Goal: Navigation & Orientation: Find specific page/section

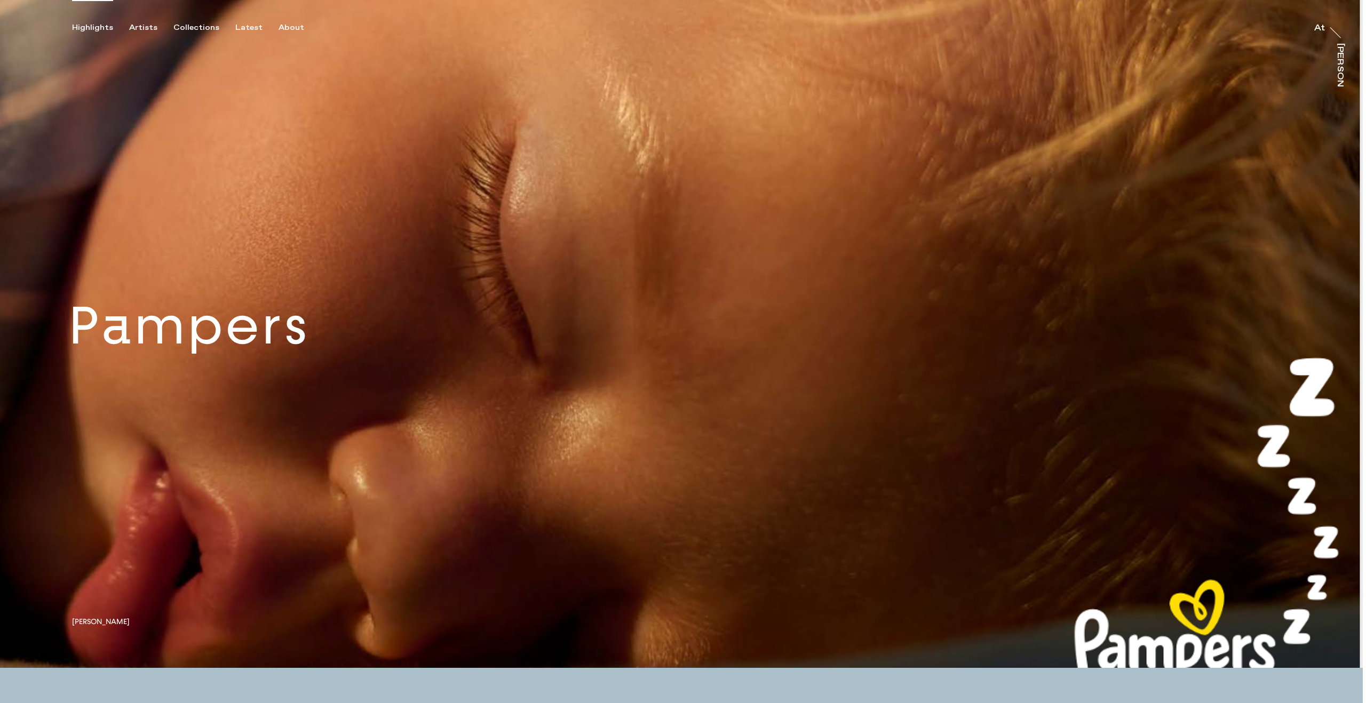
click at [374, 199] on link at bounding box center [681, 334] width 1363 height 668
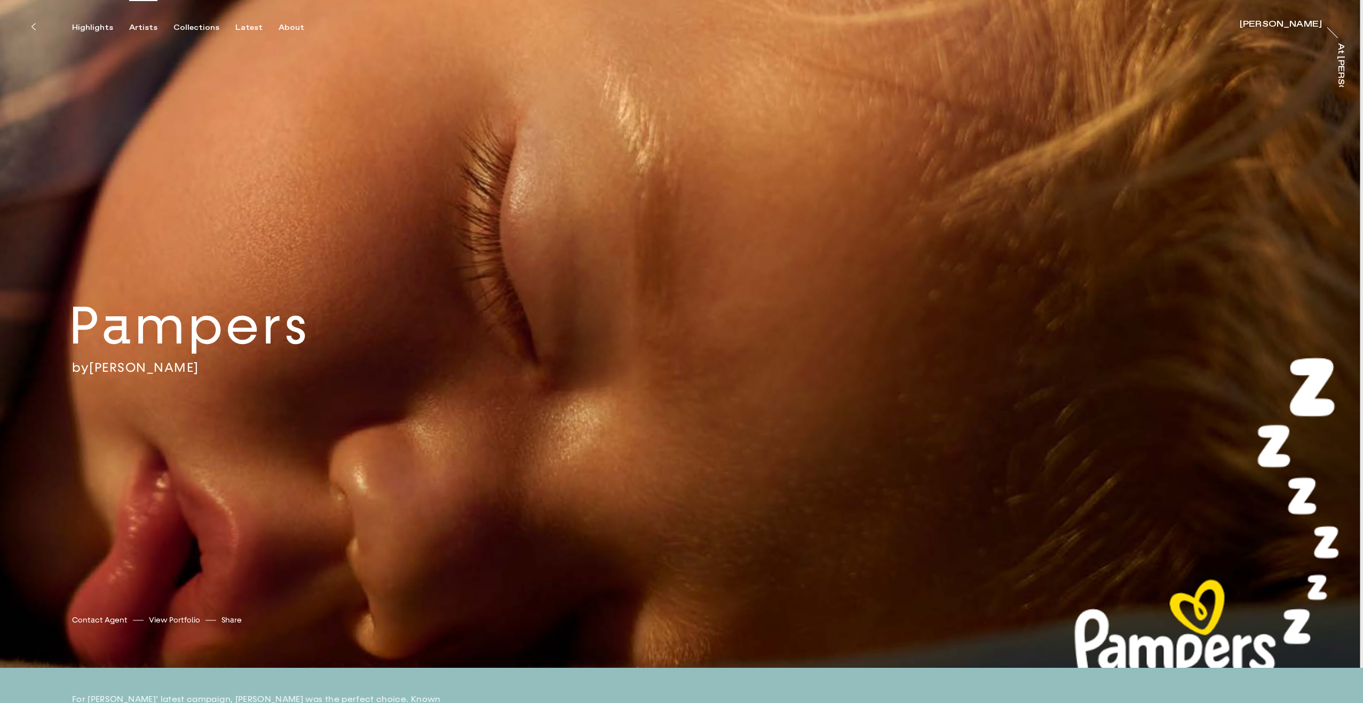
click at [147, 27] on div "Artists" at bounding box center [143, 28] width 28 height 10
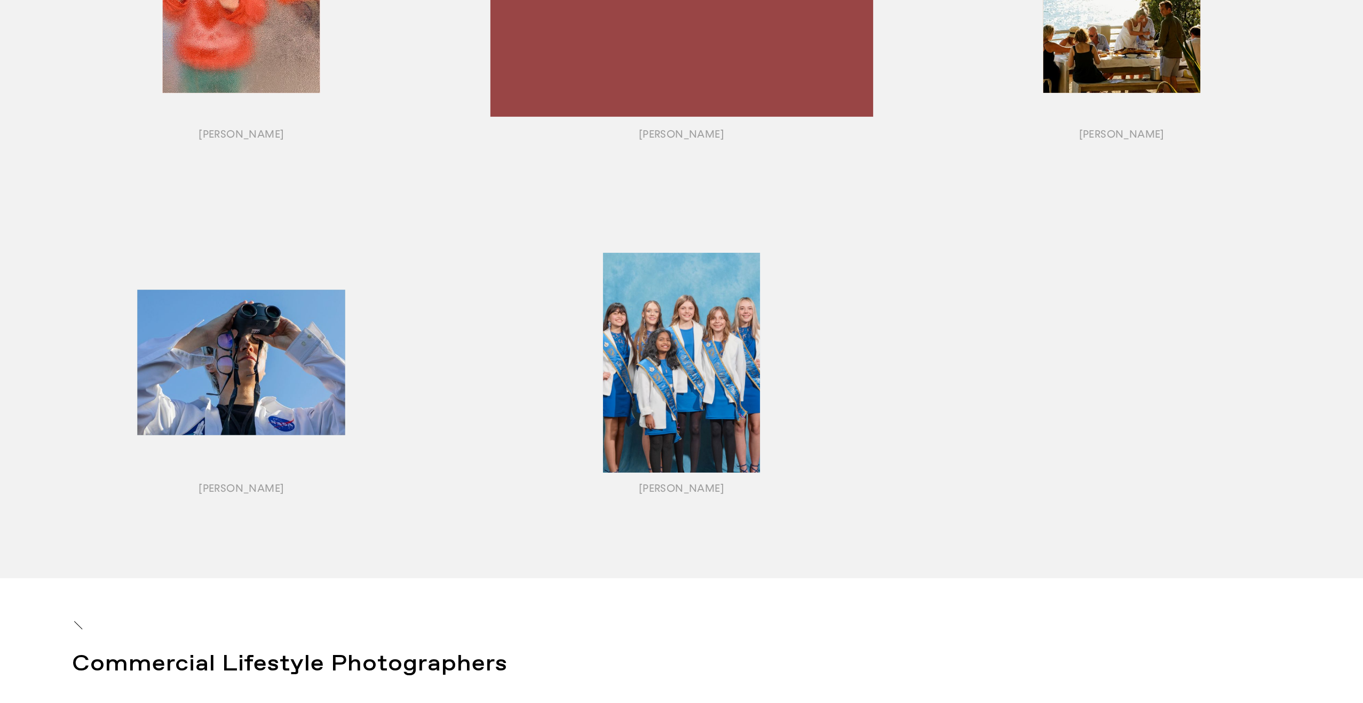
scroll to position [1128, 0]
